Goal: Check status: Check status

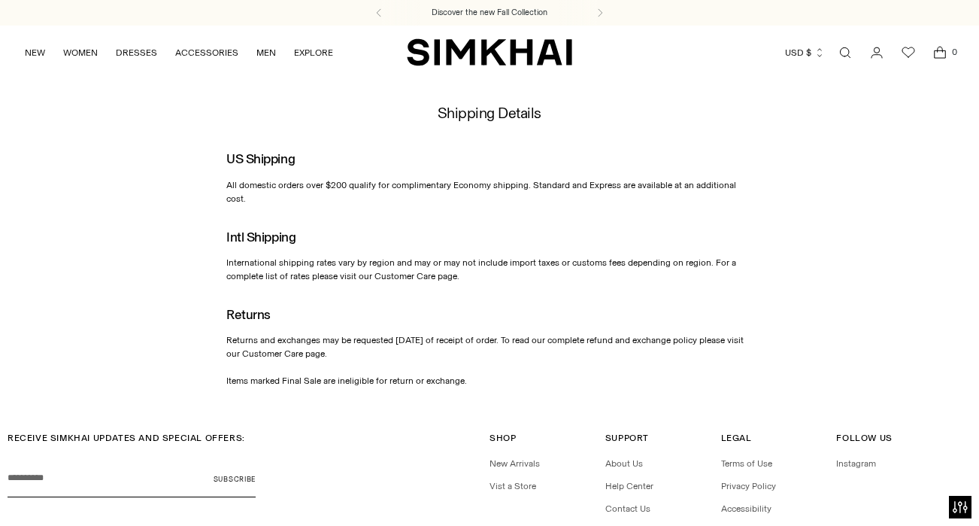
click at [880, 50] on icon "Go to the account page" at bounding box center [877, 52] width 21 height 15
click at [871, 53] on icon "Go to the account page" at bounding box center [877, 52] width 21 height 15
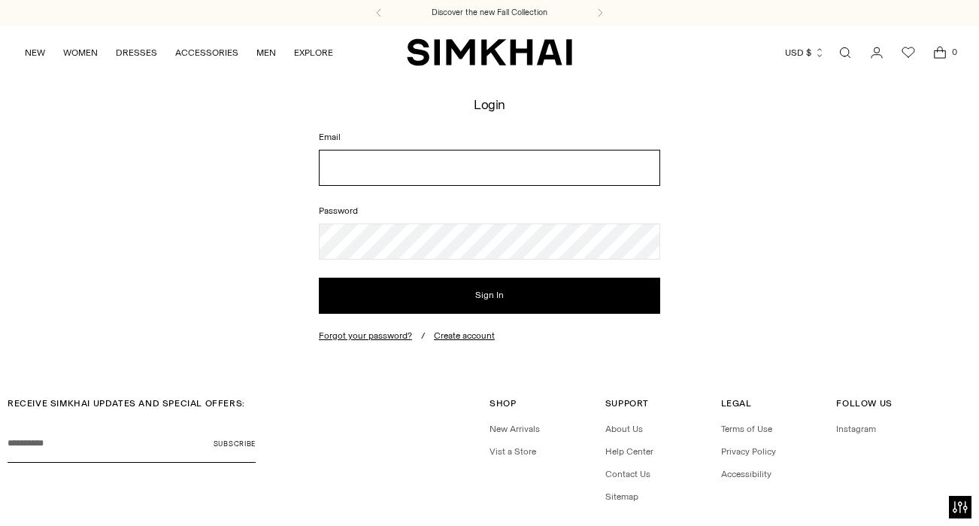
click at [624, 179] on input "Email" at bounding box center [490, 168] width 342 height 36
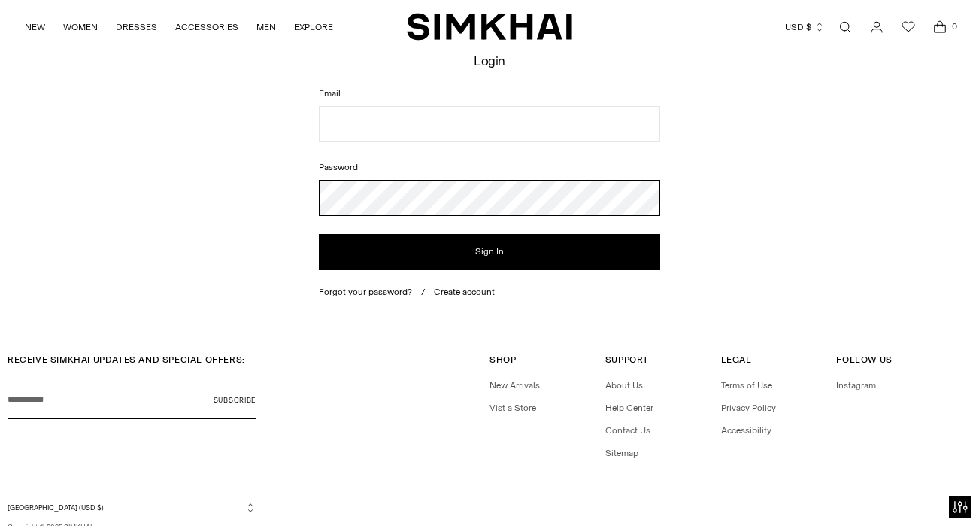
scroll to position [47, 0]
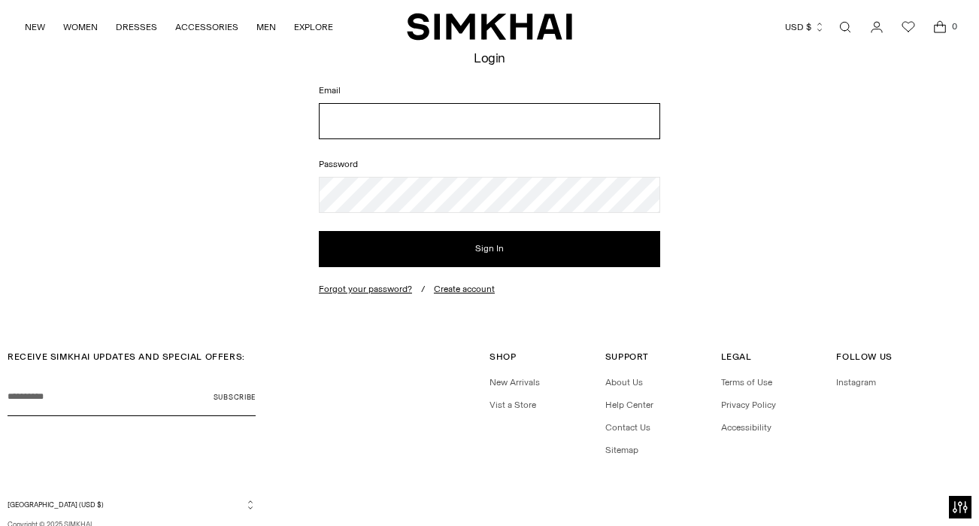
click at [624, 116] on input "Email" at bounding box center [490, 121] width 342 height 36
type input "**********"
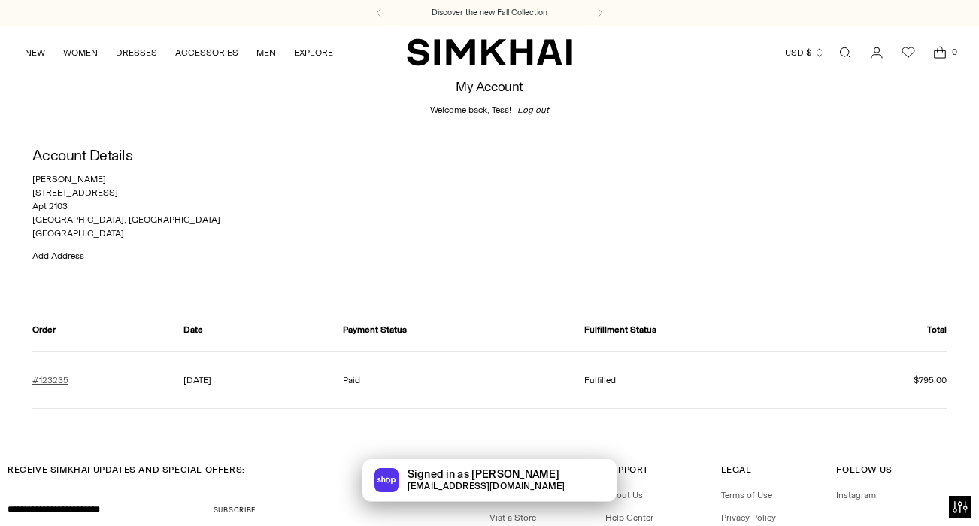
click at [53, 376] on link "#123235" at bounding box center [50, 380] width 36 height 14
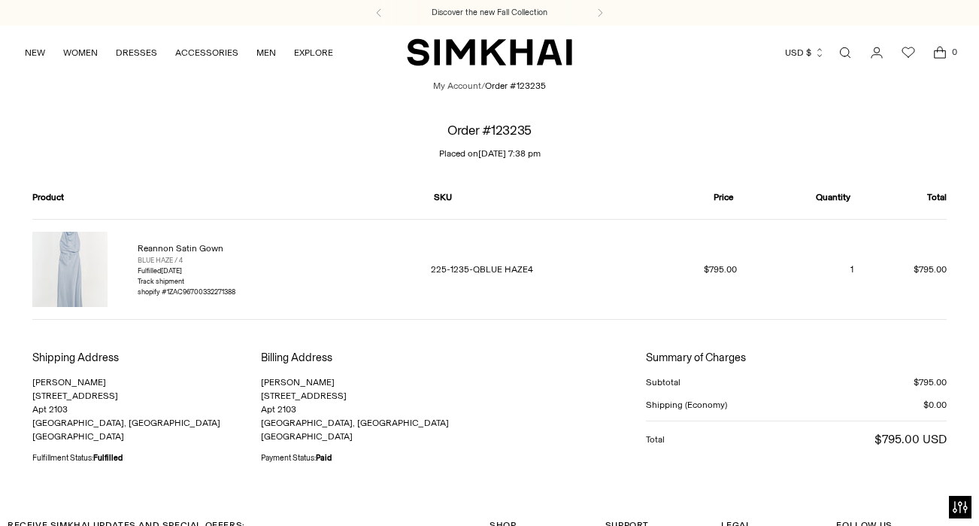
click at [70, 269] on img at bounding box center [69, 269] width 75 height 75
click at [232, 278] on div "Track shipment shopify #1ZAC96700332271388" at bounding box center [187, 286] width 98 height 21
click at [203, 284] on div "Track shipment shopify #1ZAC96700332271388" at bounding box center [187, 286] width 98 height 21
click at [203, 291] on div "shopify #1ZAC96700332271388" at bounding box center [187, 292] width 98 height 11
click at [493, 270] on td "225-1235-QBLUE HAZE4" at bounding box center [532, 269] width 227 height 100
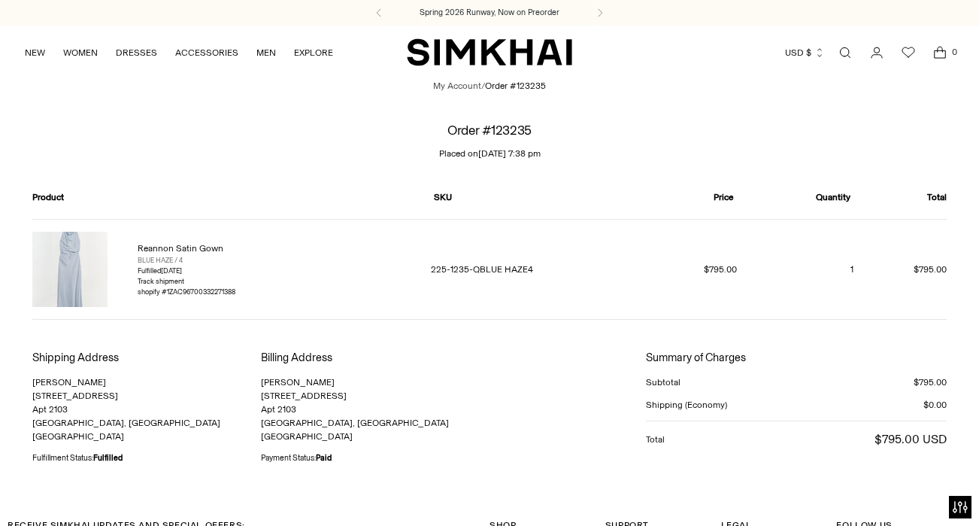
click at [872, 48] on icon "Go to the account page" at bounding box center [877, 52] width 21 height 15
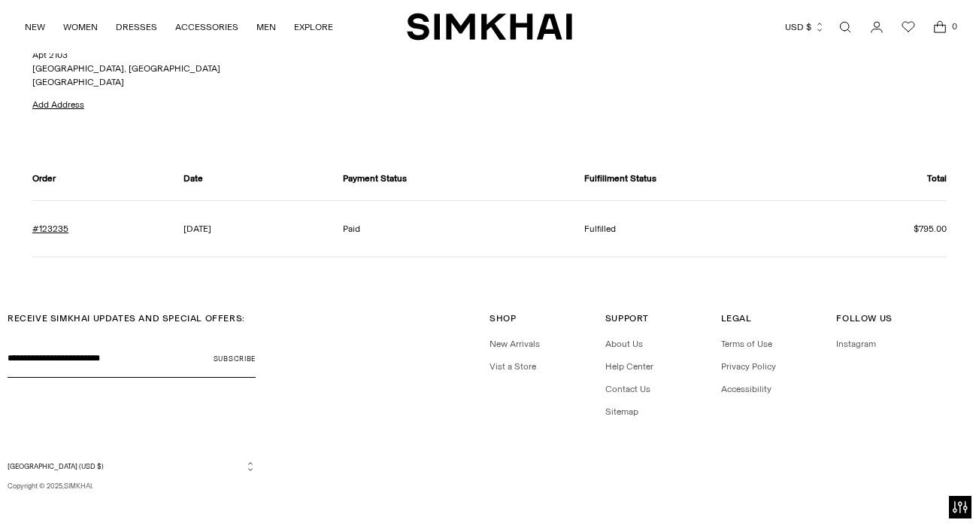
scroll to position [164, 0]
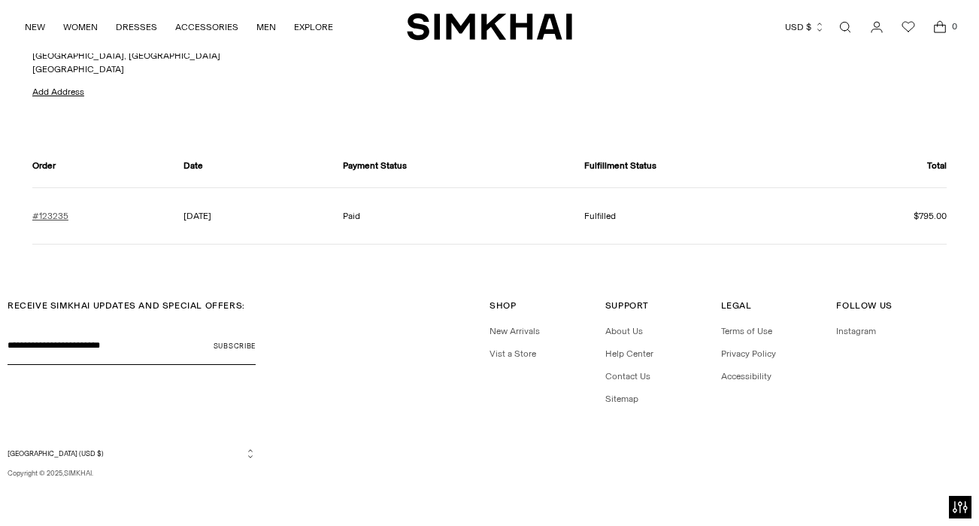
click at [45, 214] on link "#123235" at bounding box center [50, 216] width 36 height 14
